Goal: Task Accomplishment & Management: Manage account settings

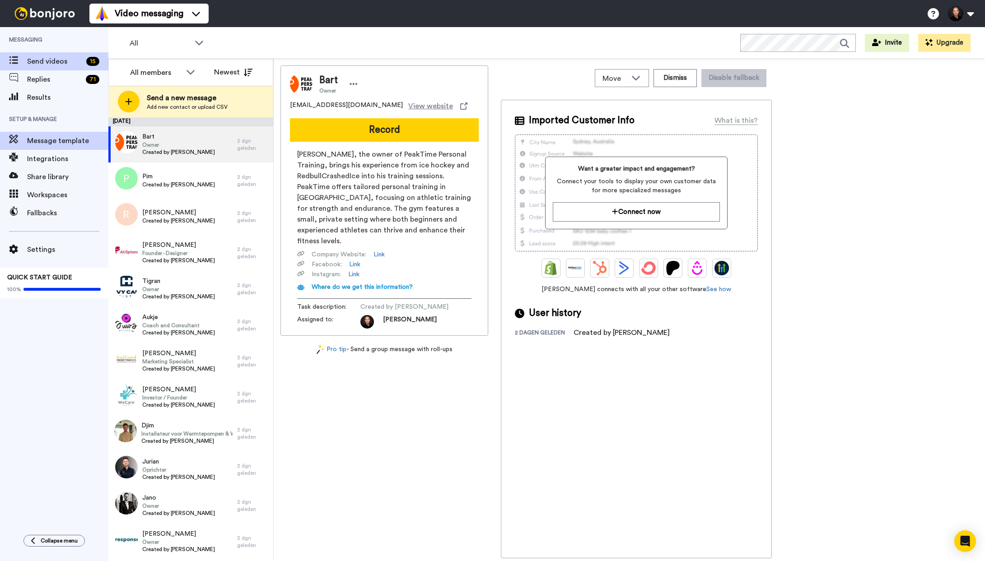
click at [70, 150] on div "Message template" at bounding box center [54, 141] width 108 height 18
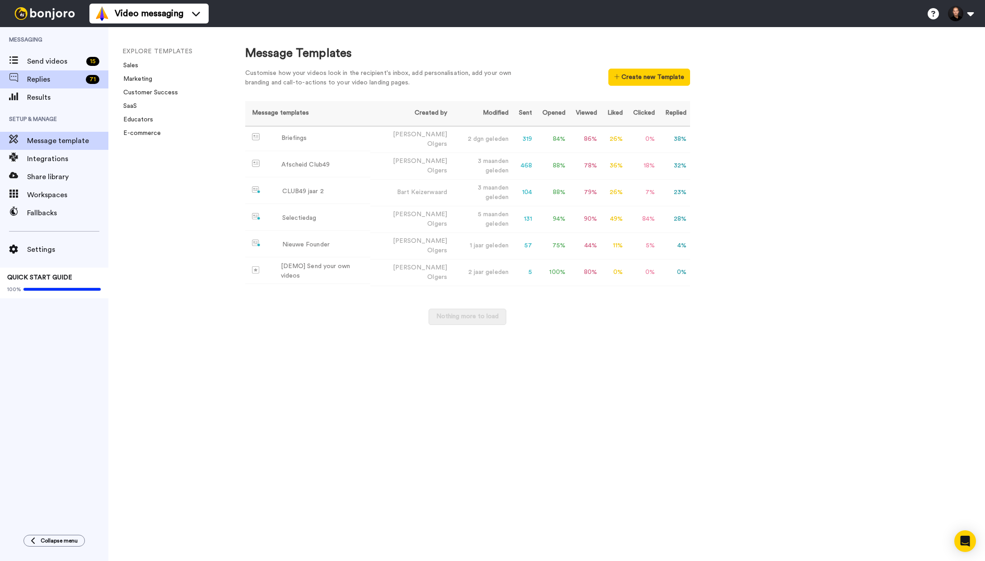
click at [52, 84] on span "Replies" at bounding box center [54, 79] width 55 height 11
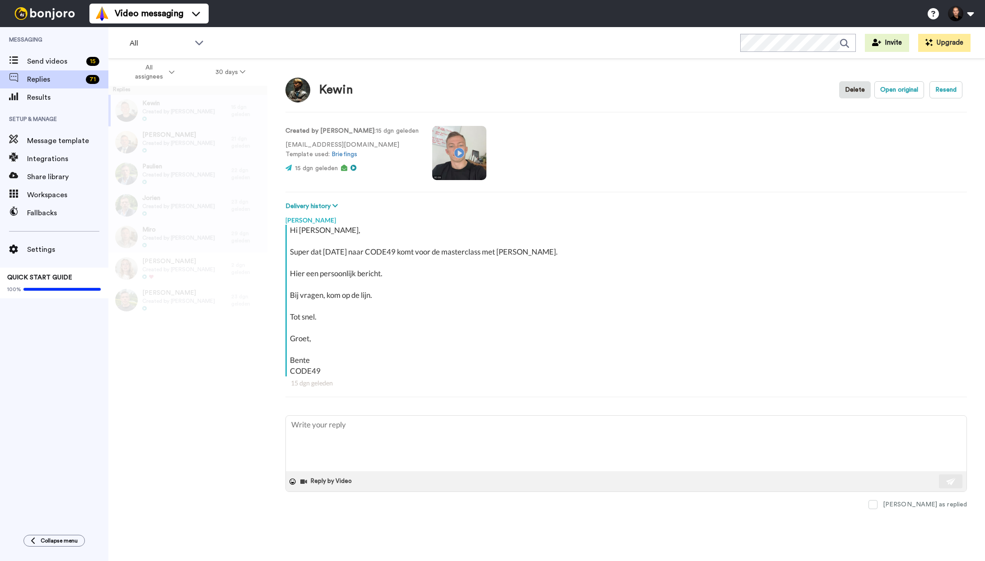
type textarea "x"
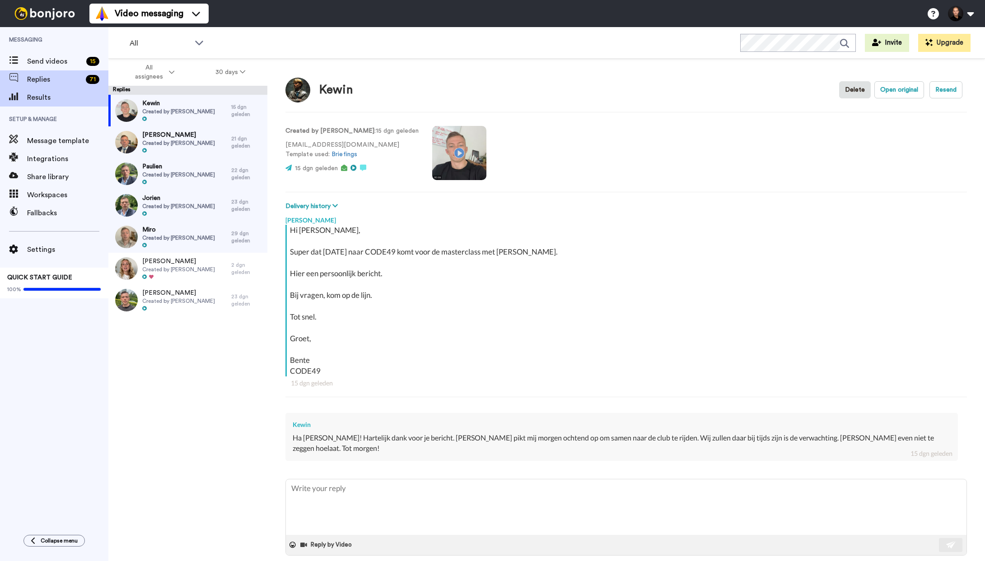
click at [51, 100] on span "Results" at bounding box center [67, 97] width 81 height 11
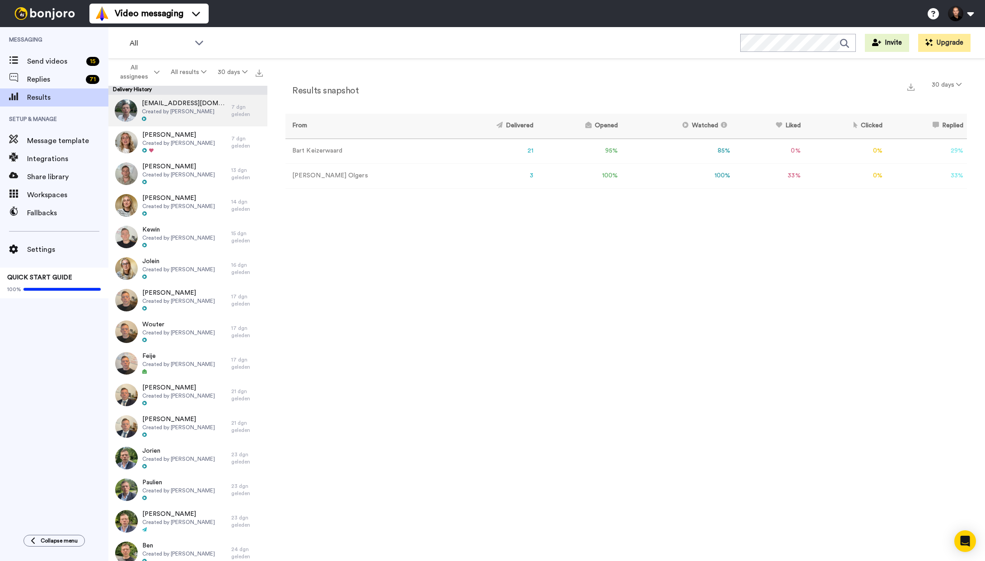
click at [184, 114] on span "Created by [PERSON_NAME]" at bounding box center [184, 111] width 85 height 7
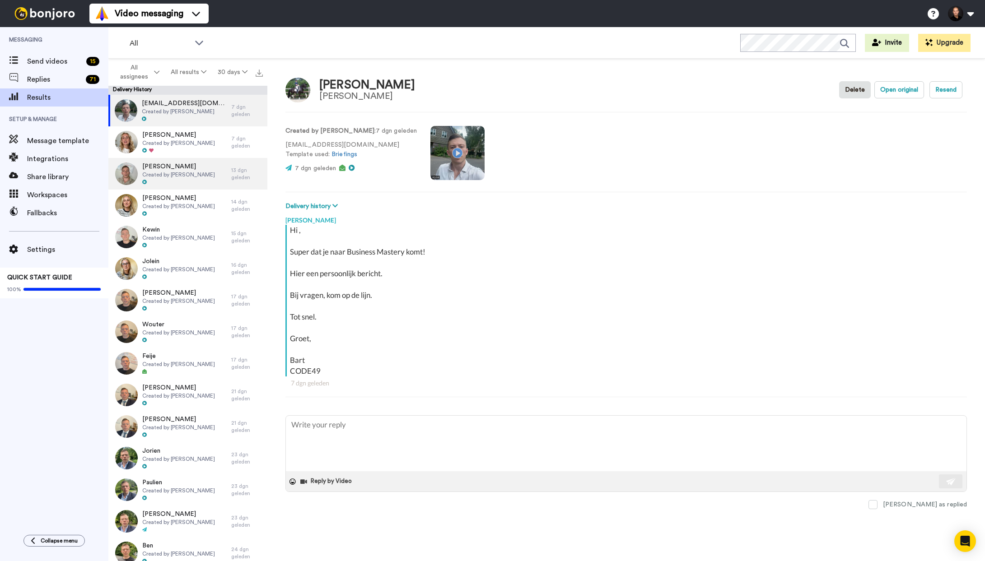
drag, startPoint x: 458, startPoint y: 146, endPoint x: 164, endPoint y: 160, distance: 294.9
click at [458, 146] on video at bounding box center [457, 153] width 54 height 54
click at [463, 156] on video at bounding box center [457, 153] width 54 height 54
click at [71, 145] on span "Message template" at bounding box center [67, 141] width 81 height 11
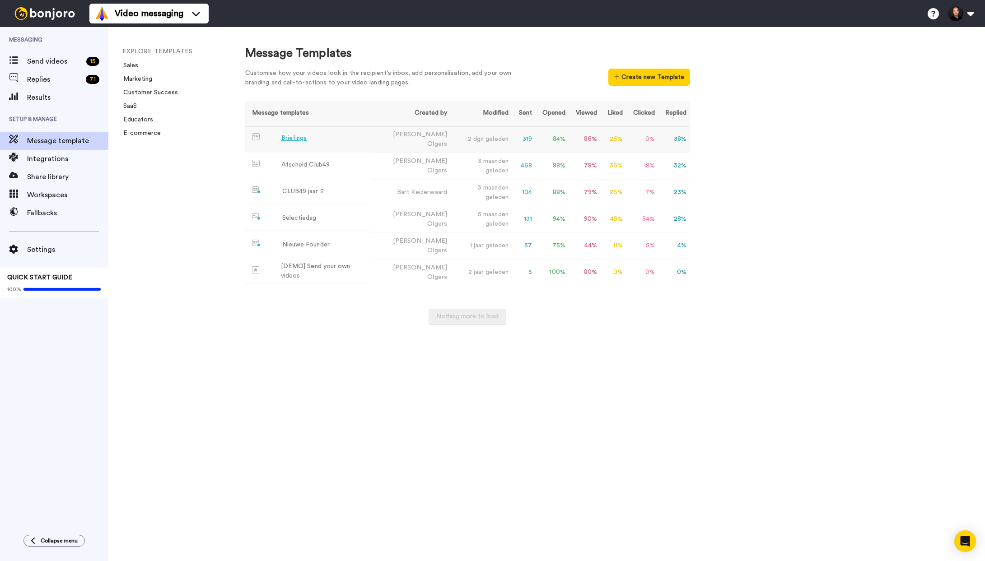
click at [297, 137] on div "Briefings" at bounding box center [294, 138] width 26 height 9
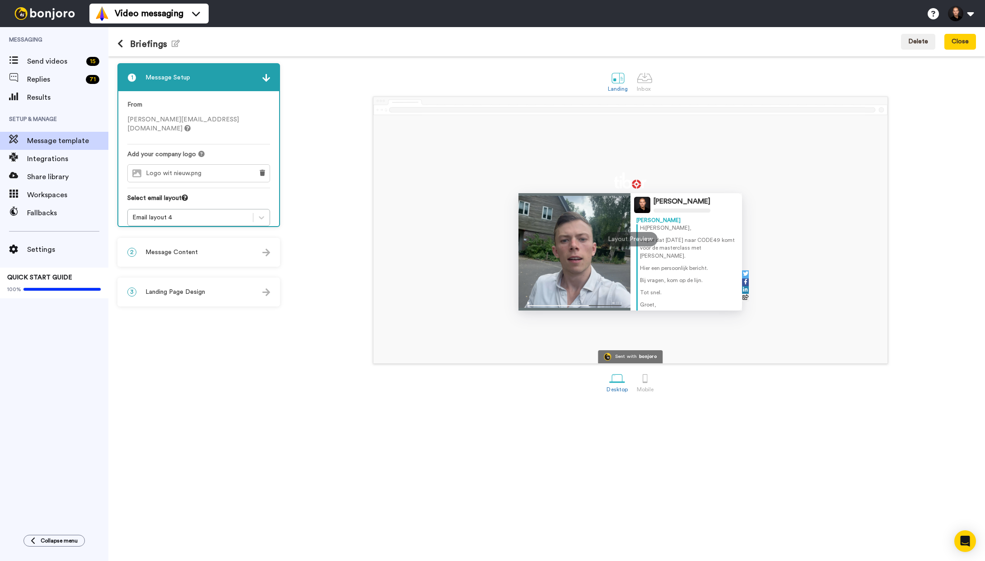
drag, startPoint x: 190, startPoint y: 254, endPoint x: 195, endPoint y: 253, distance: 4.6
click at [190, 254] on span "Message Content" at bounding box center [171, 252] width 52 height 9
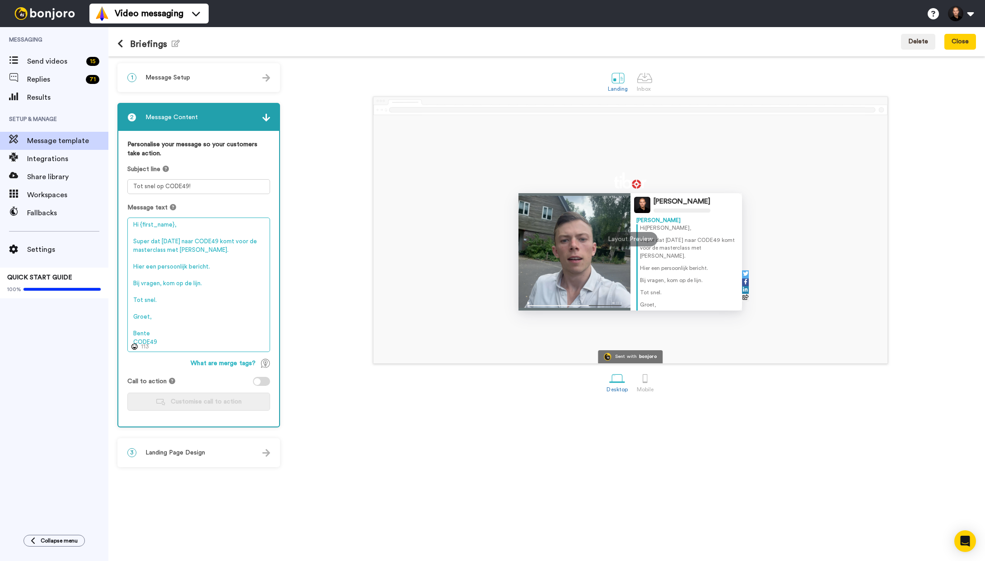
drag, startPoint x: 165, startPoint y: 242, endPoint x: 194, endPoint y: 243, distance: 29.4
click at [194, 243] on textarea "Hi {first_name}, Super dat [DATE] naar CODE49 komt voor de masterclass met [PER…" at bounding box center [198, 285] width 143 height 135
drag, startPoint x: 162, startPoint y: 252, endPoint x: 130, endPoint y: 252, distance: 32.5
click at [130, 252] on textarea "Hi {first_name}, Super dat je naar CODE49 komt voor de masterclass met [PERSON_…" at bounding box center [198, 285] width 143 height 135
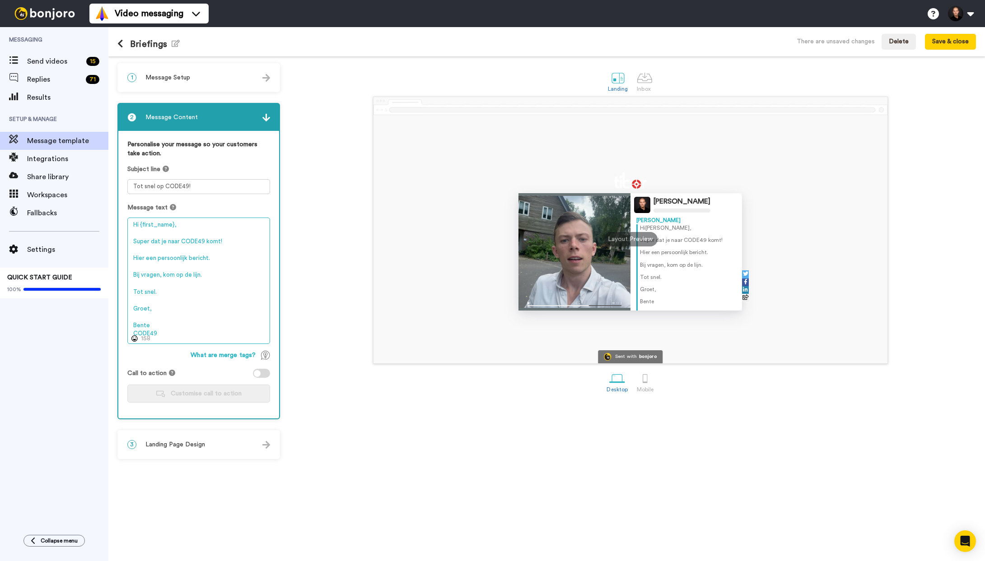
drag, startPoint x: 154, startPoint y: 323, endPoint x: 122, endPoint y: 314, distance: 33.4
click at [122, 314] on div "Personalise your message so your customers take action. Subject line Tot snel o…" at bounding box center [198, 275] width 161 height 288
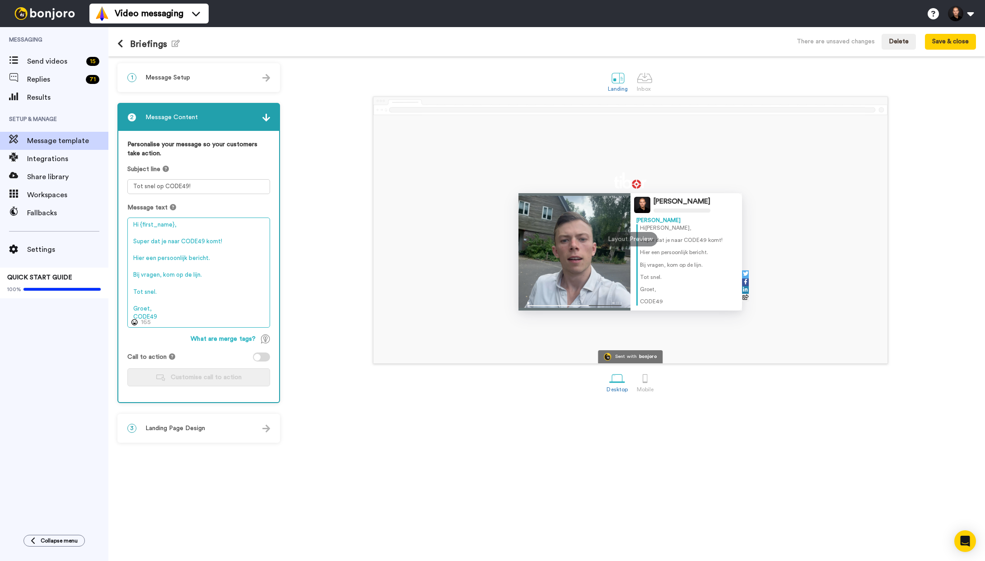
type textarea "Hi {first_name}, Super dat je naar CODE49 komt! Hier een persoonlijk bericht. B…"
click at [325, 282] on div "[PERSON_NAME] Hi [PERSON_NAME] , Super dat je naar CODE49 komt! Hier een persoo…" at bounding box center [631, 230] width 692 height 267
click at [252, 114] on div "2 Message Content" at bounding box center [198, 117] width 161 height 27
click at [935, 44] on button "Save & close" at bounding box center [950, 42] width 51 height 16
